Goal: Transaction & Acquisition: Purchase product/service

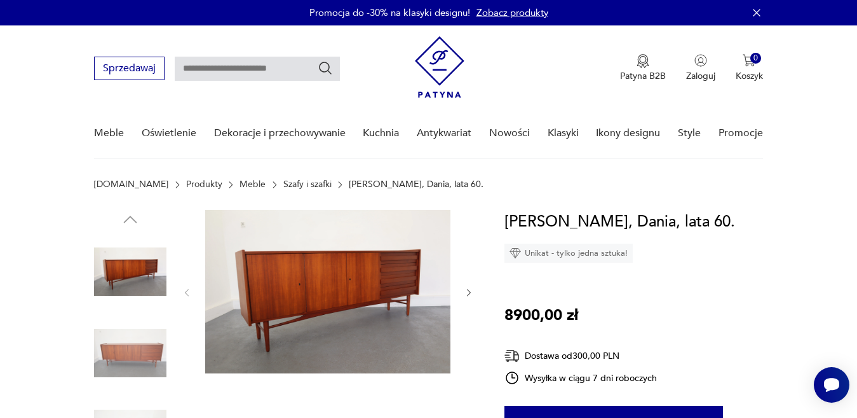
click at [313, 274] on img at bounding box center [327, 291] width 245 height 163
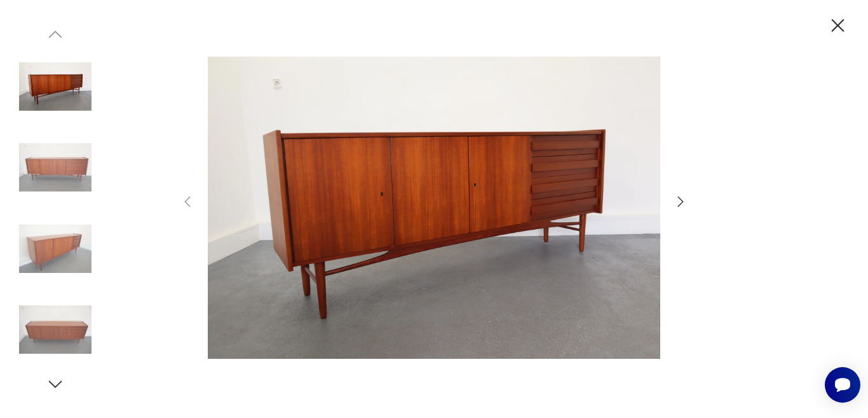
click at [430, 216] on img at bounding box center [434, 208] width 452 height 334
click at [676, 200] on icon "button" at bounding box center [680, 201] width 15 height 15
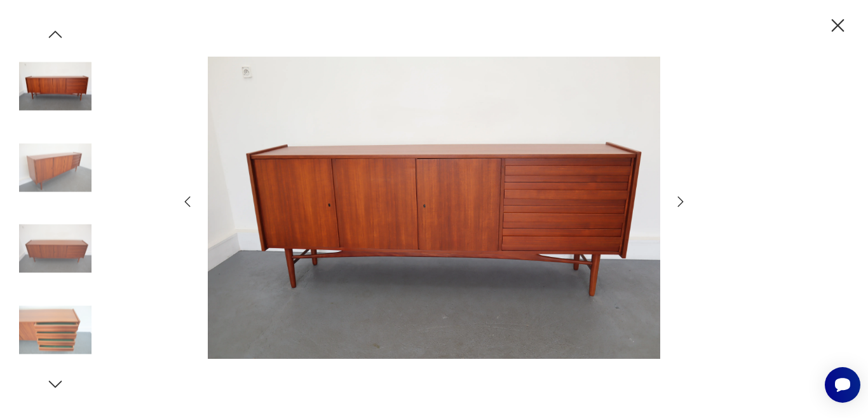
click at [676, 200] on icon "button" at bounding box center [680, 201] width 15 height 15
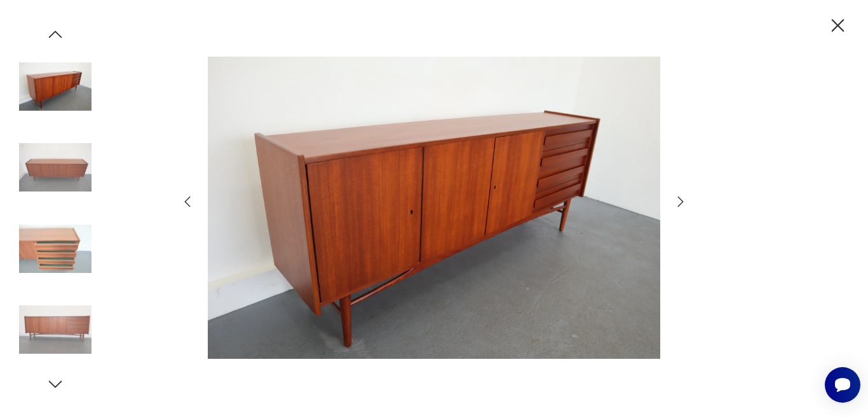
click at [676, 200] on icon "button" at bounding box center [680, 201] width 15 height 15
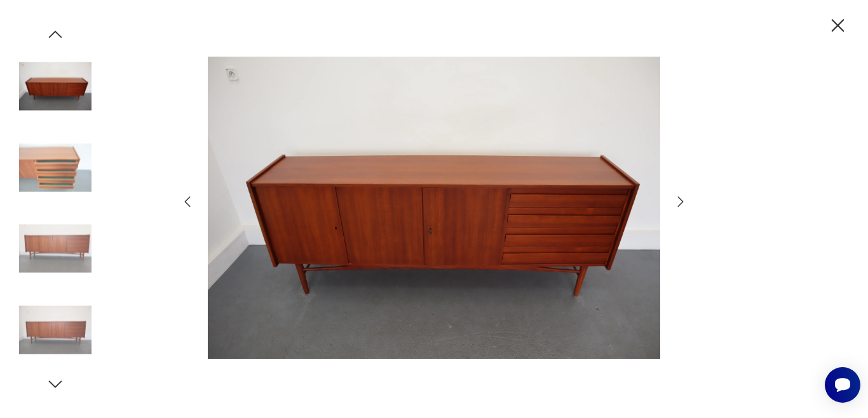
click at [676, 200] on icon "button" at bounding box center [680, 201] width 15 height 15
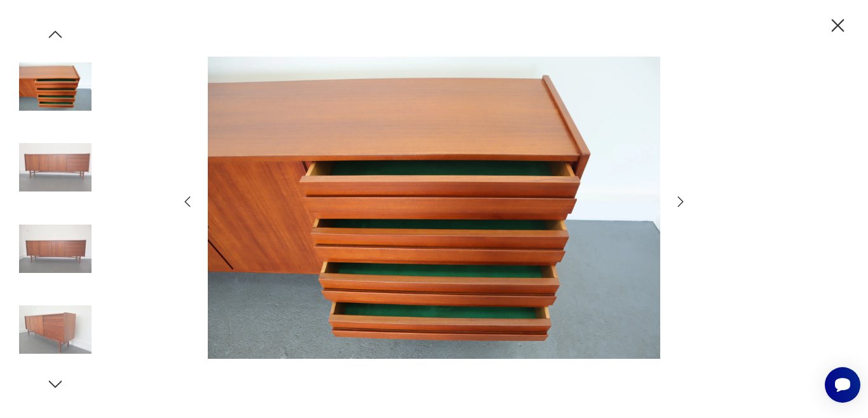
click at [676, 200] on icon "button" at bounding box center [680, 201] width 15 height 15
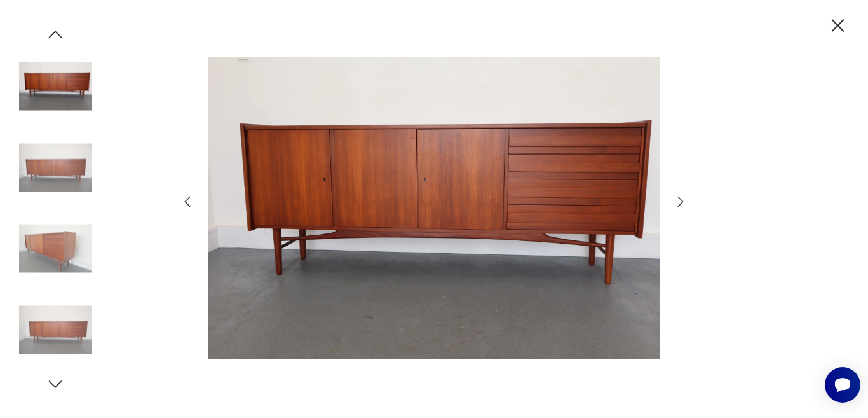
click at [676, 200] on icon "button" at bounding box center [680, 201] width 15 height 15
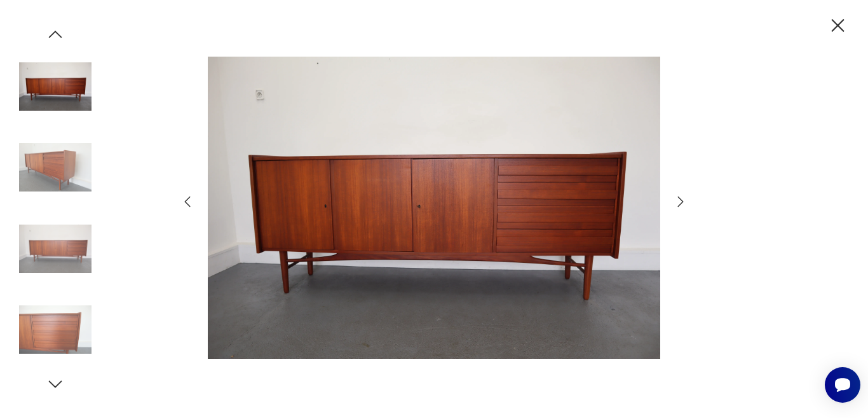
click at [676, 200] on icon "button" at bounding box center [680, 201] width 15 height 15
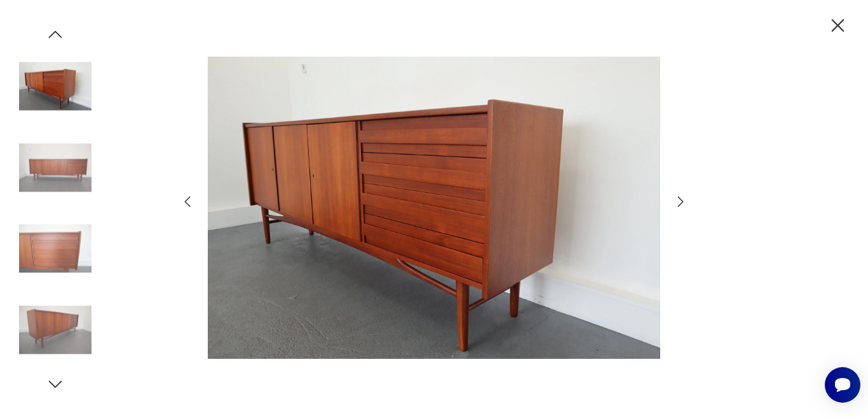
click at [676, 200] on icon "button" at bounding box center [680, 201] width 15 height 15
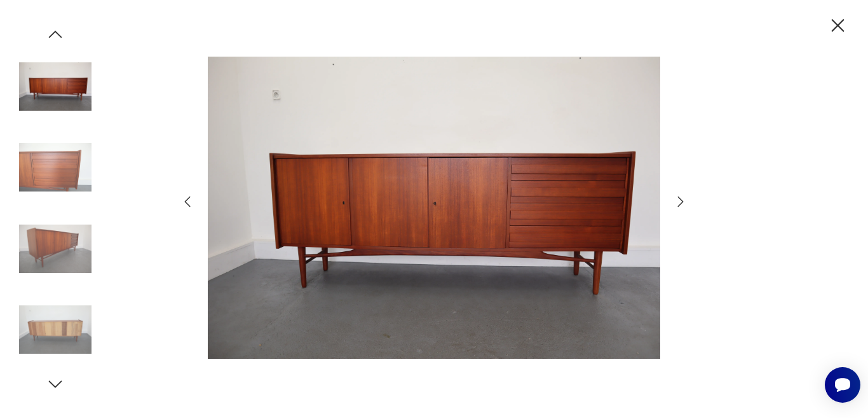
click at [836, 23] on icon "button" at bounding box center [838, 25] width 13 height 13
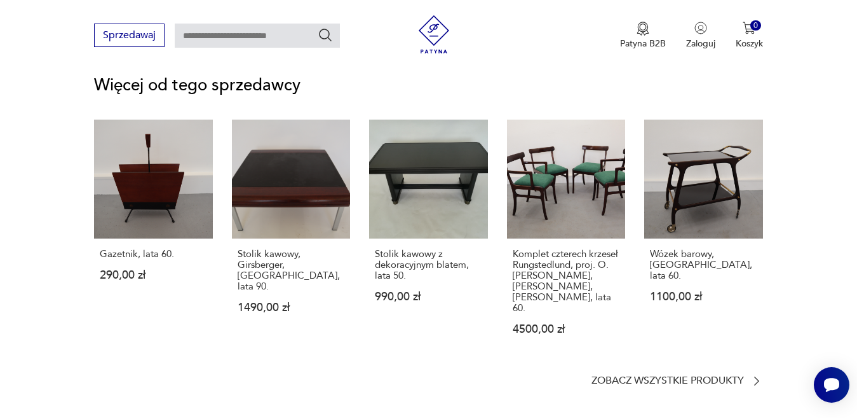
scroll to position [1741, 0]
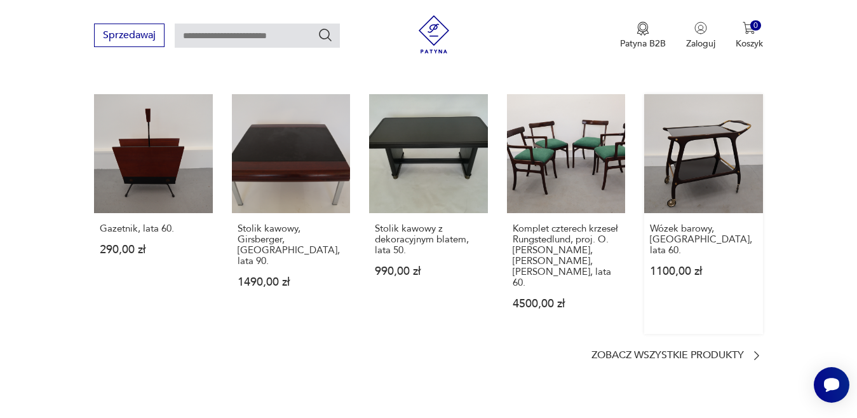
click at [701, 140] on link "Wózek barowy, [GEOGRAPHIC_DATA], lata 60. 1100,00 zł" at bounding box center [703, 213] width 118 height 239
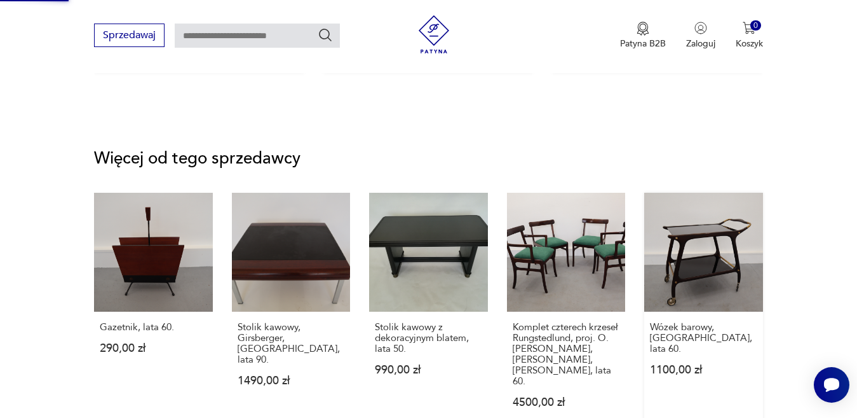
scroll to position [0, 0]
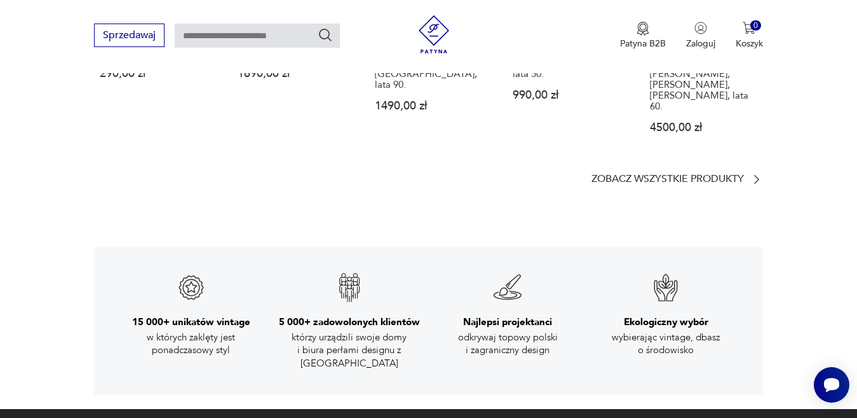
scroll to position [1936, 0]
